Goal: Task Accomplishment & Management: Use online tool/utility

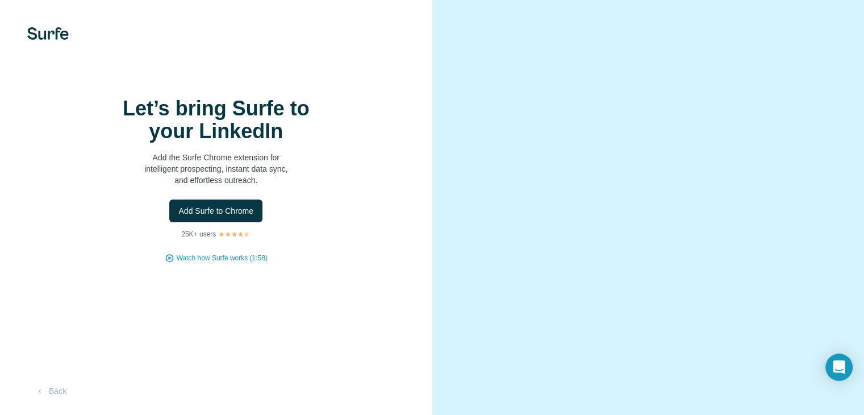
click at [220, 248] on div "Let’s bring Surfe to your LinkedIn Add the Surfe Chrome extension for intellige…" at bounding box center [216, 180] width 387 height 166
click at [223, 222] on button "Add Surfe to Chrome" at bounding box center [215, 210] width 93 height 23
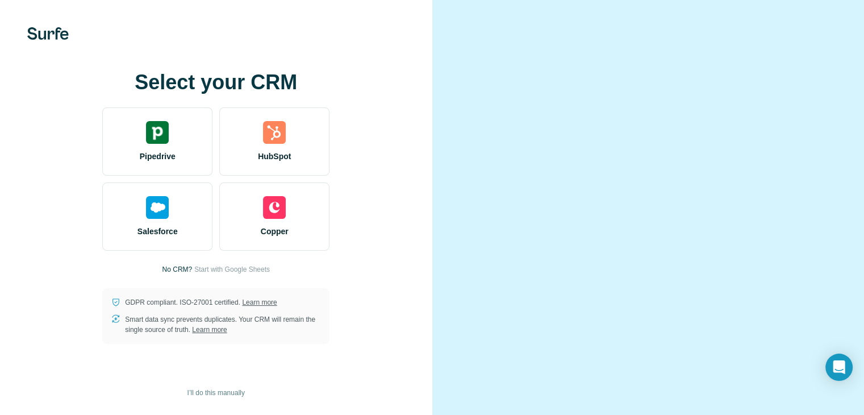
click at [443, 112] on div at bounding box center [648, 207] width 432 height 415
